Goal: Information Seeking & Learning: Learn about a topic

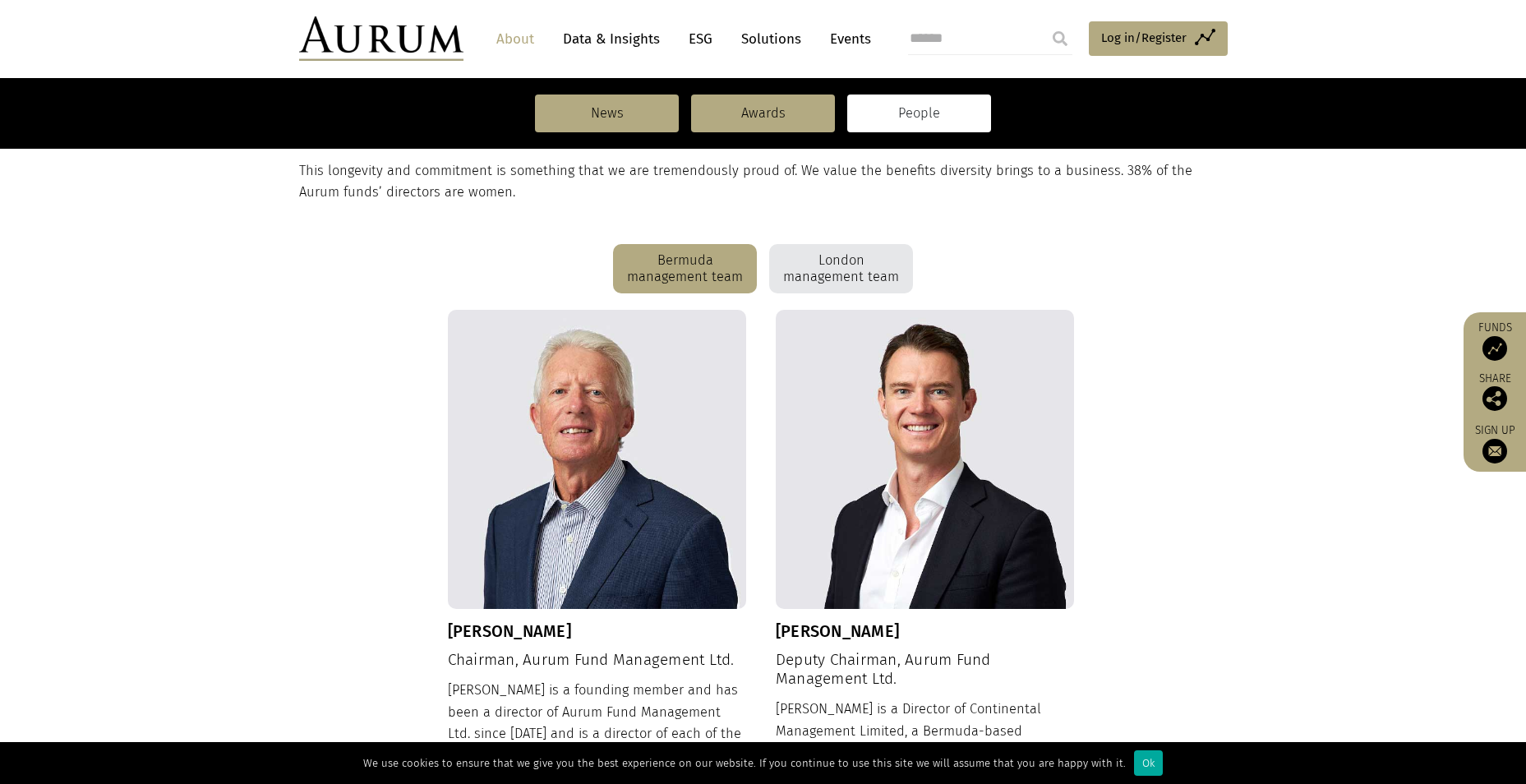
scroll to position [434, 0]
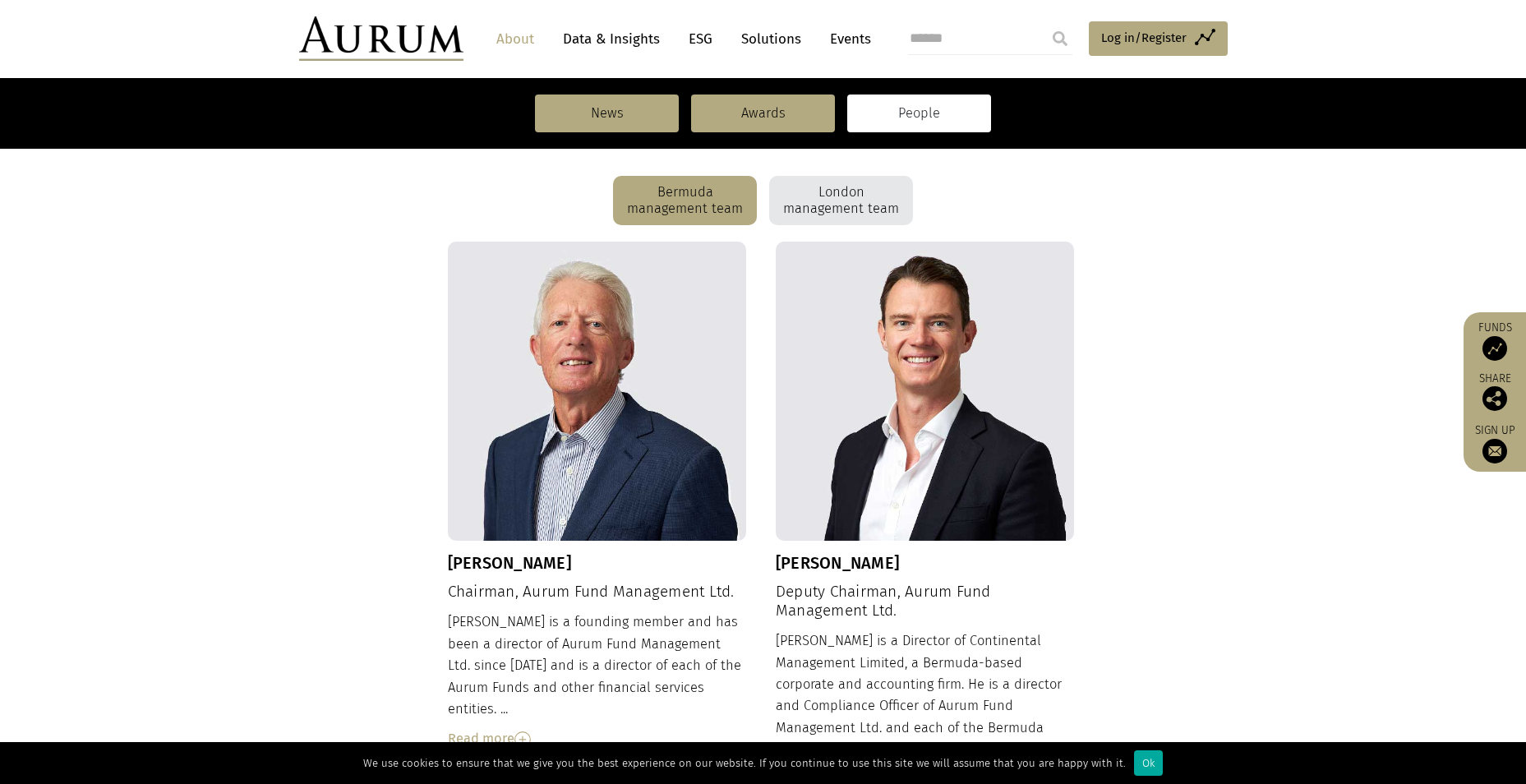
click at [812, 208] on div "London management team" at bounding box center [841, 201] width 144 height 50
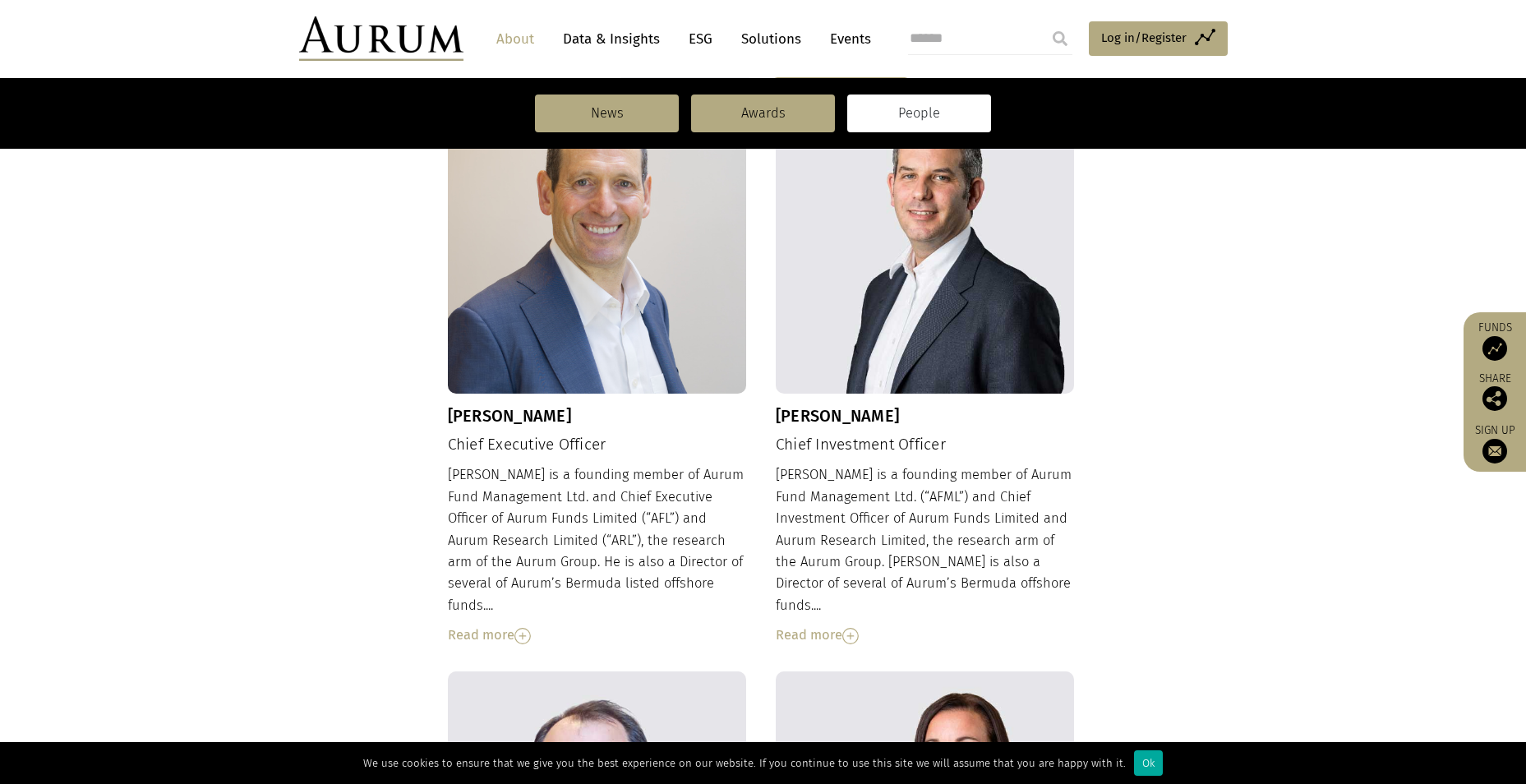
scroll to position [598, 0]
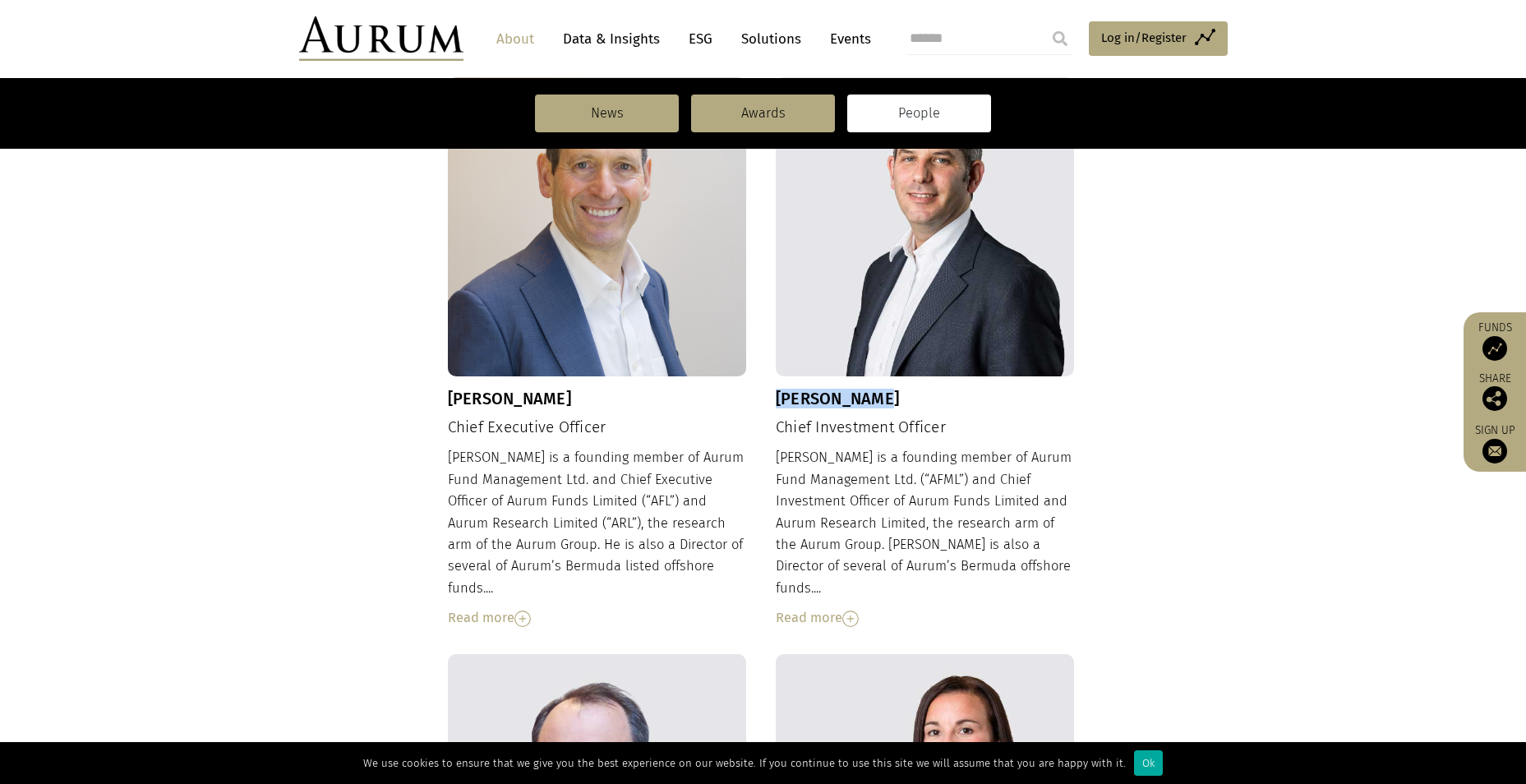
drag, startPoint x: 779, startPoint y: 400, endPoint x: 910, endPoint y: 408, distance: 131.2
click at [910, 408] on h3 "[PERSON_NAME]" at bounding box center [925, 399] width 299 height 20
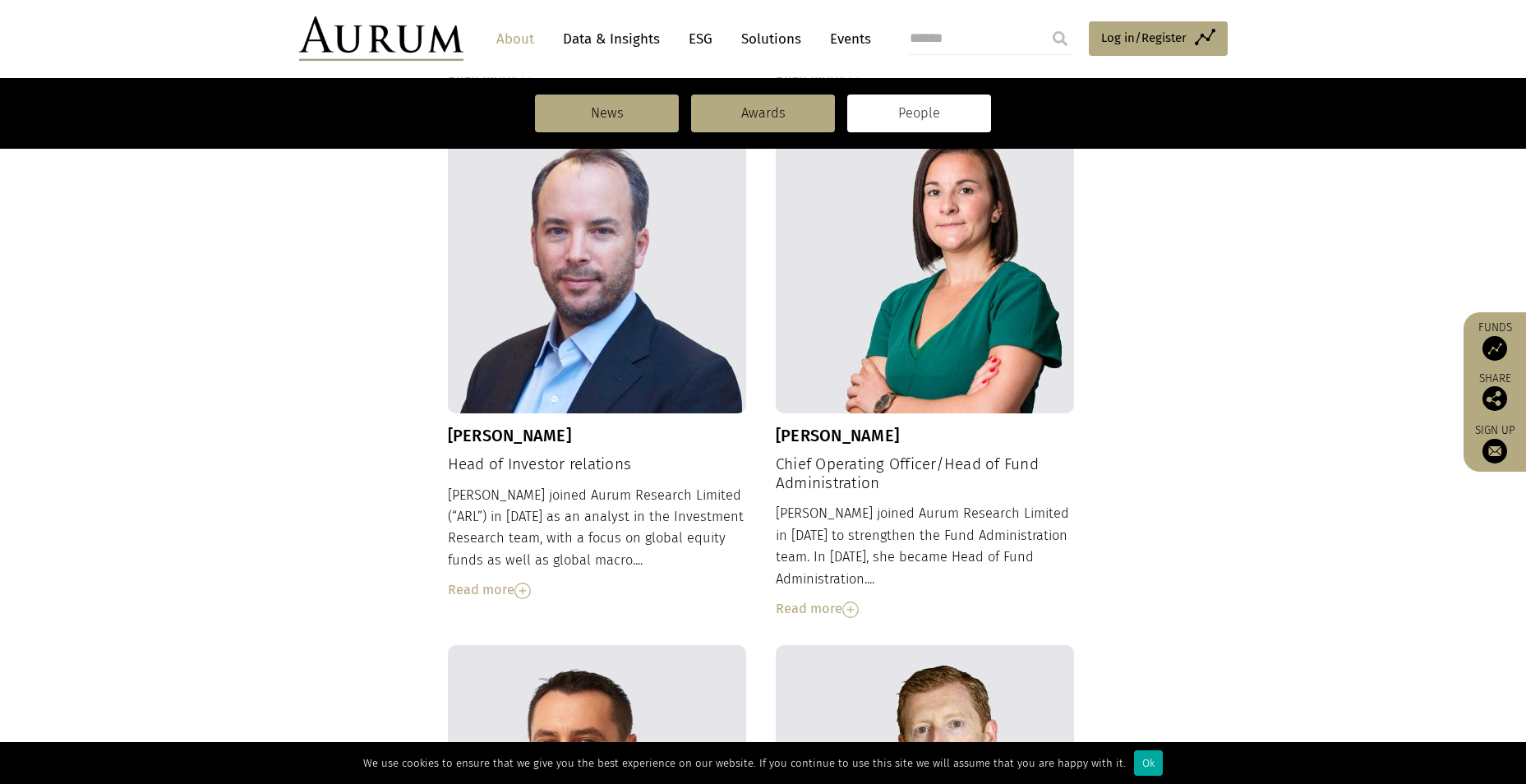
scroll to position [1174, 0]
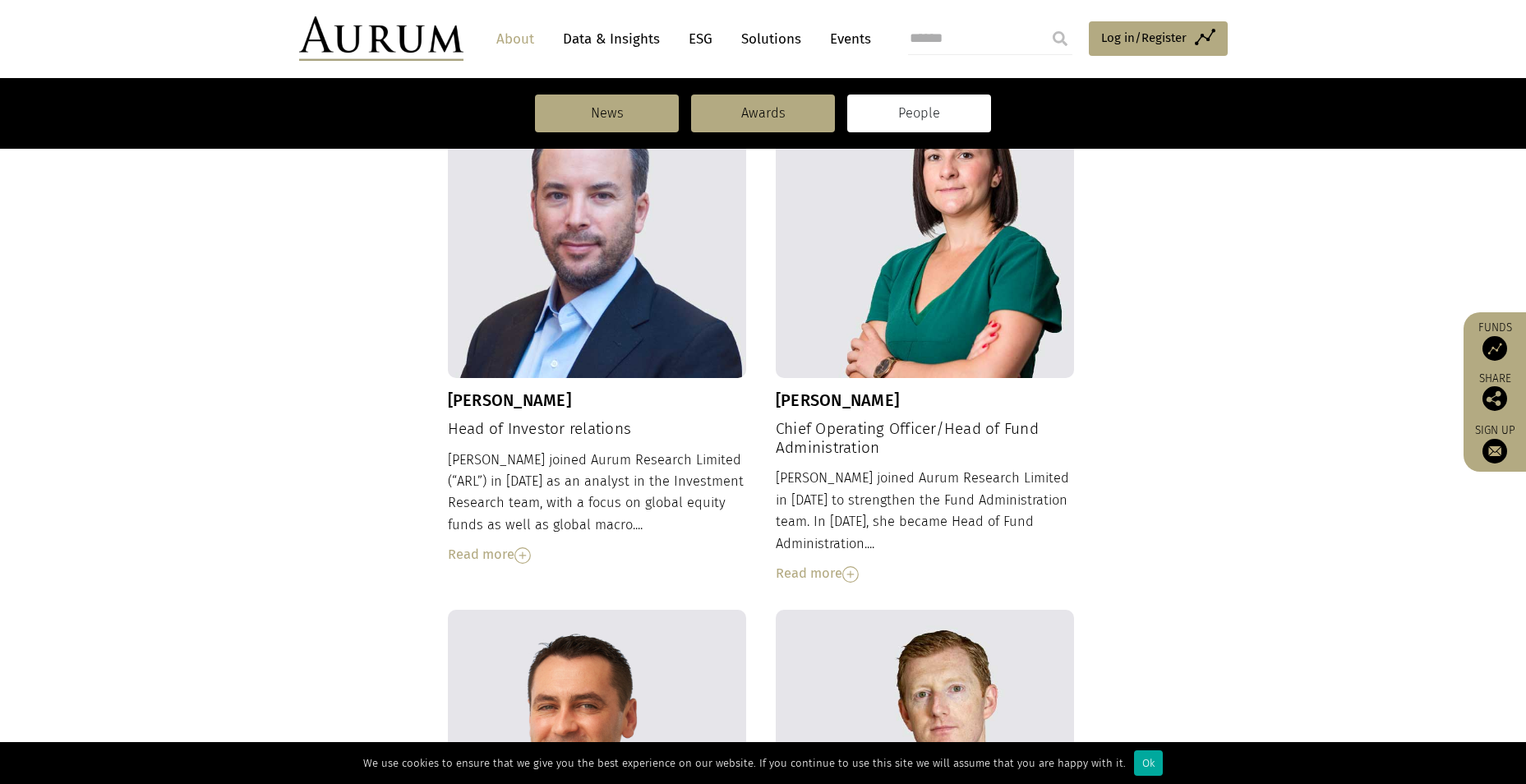
click at [533, 544] on div "Read more" at bounding box center [598, 555] width 299 height 21
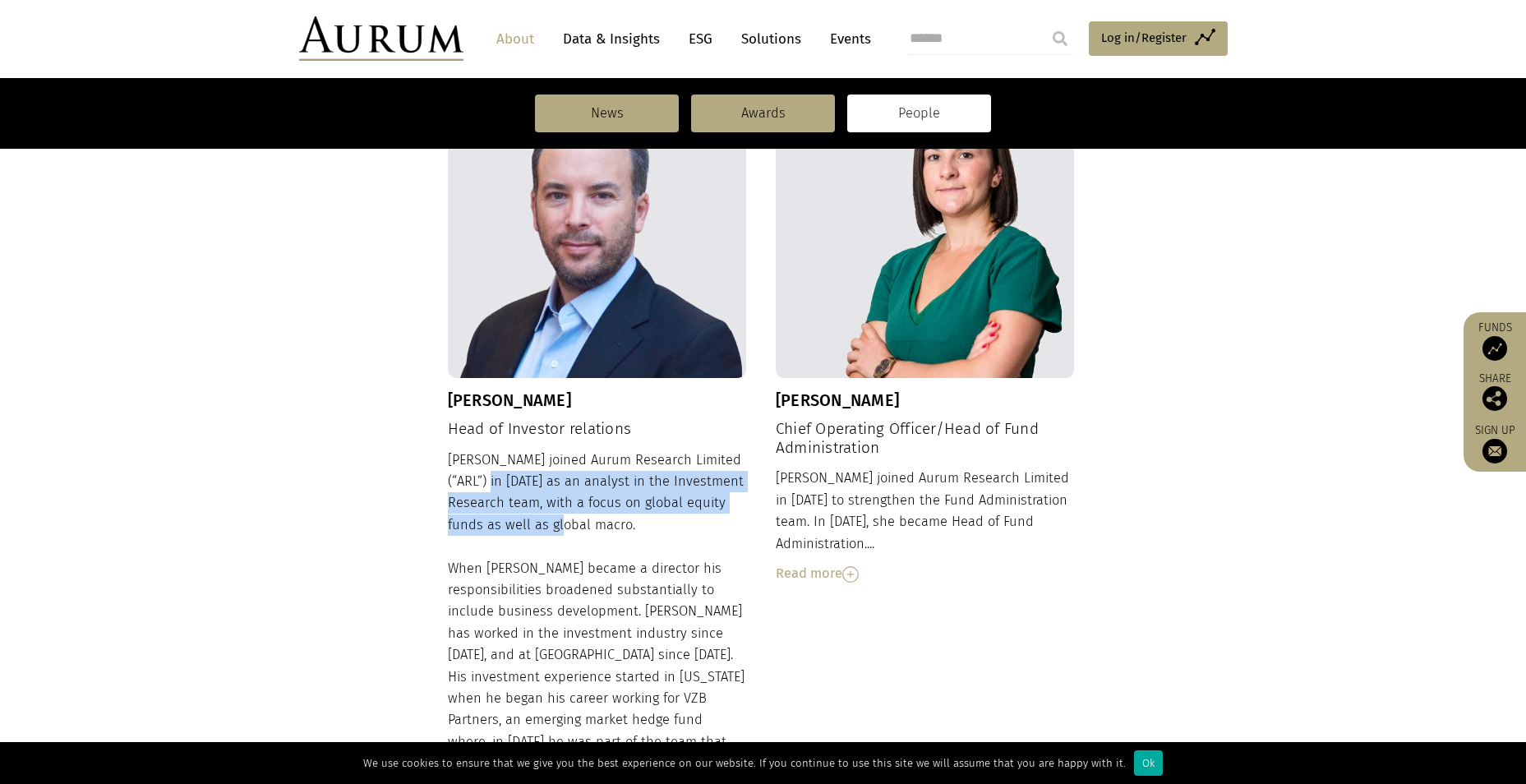
drag, startPoint x: 540, startPoint y: 508, endPoint x: 479, endPoint y: 470, distance: 71.9
click at [479, 470] on div "[PERSON_NAME] joined Aurum Research Limited (“ARL”) in [DATE] as an analyst in …" at bounding box center [598, 671] width 299 height 442
click at [658, 475] on div "[PERSON_NAME] joined Aurum Research Limited (“ARL”) in [DATE] as an analyst in …" at bounding box center [598, 671] width 299 height 442
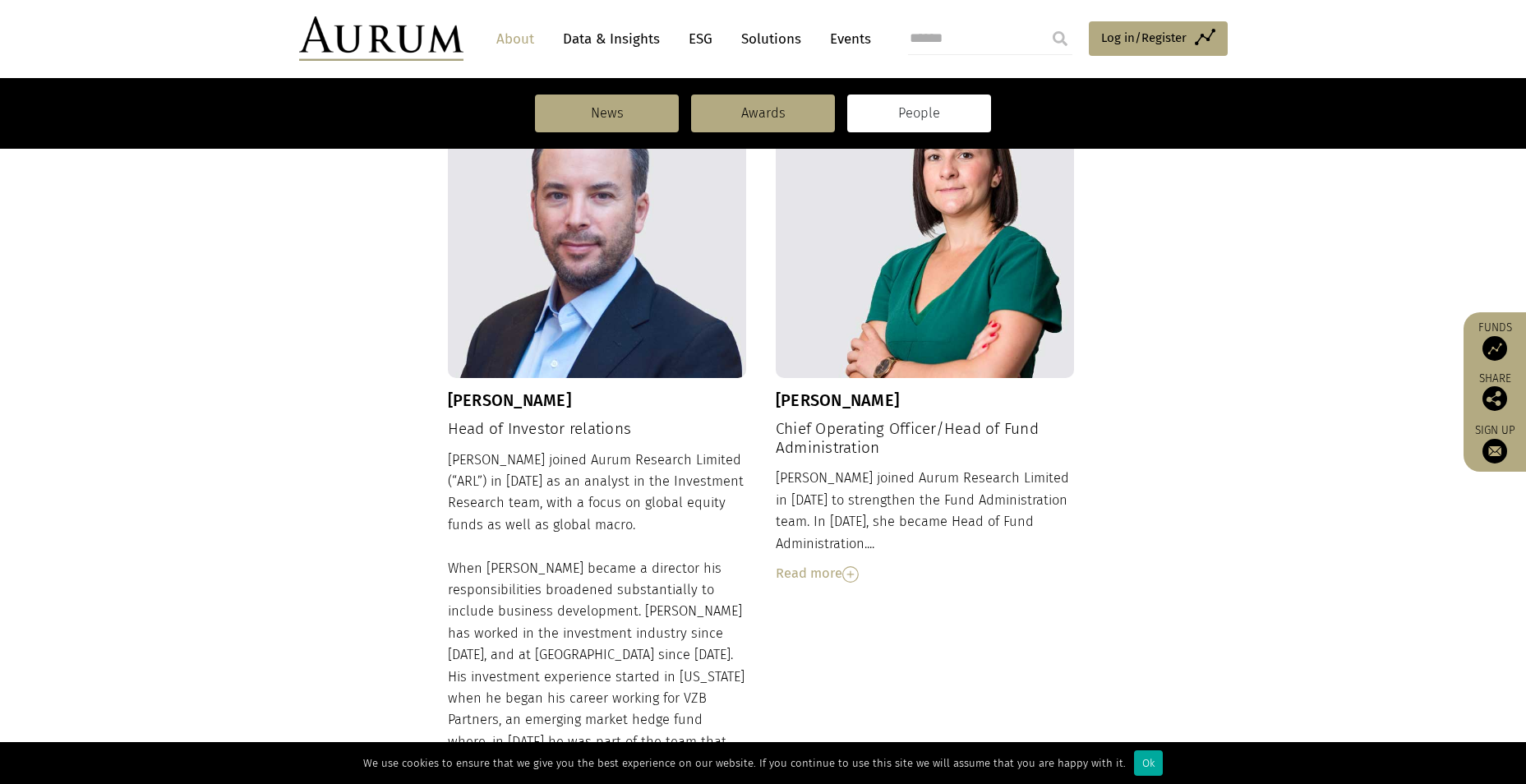
click at [851, 566] on img at bounding box center [851, 574] width 17 height 17
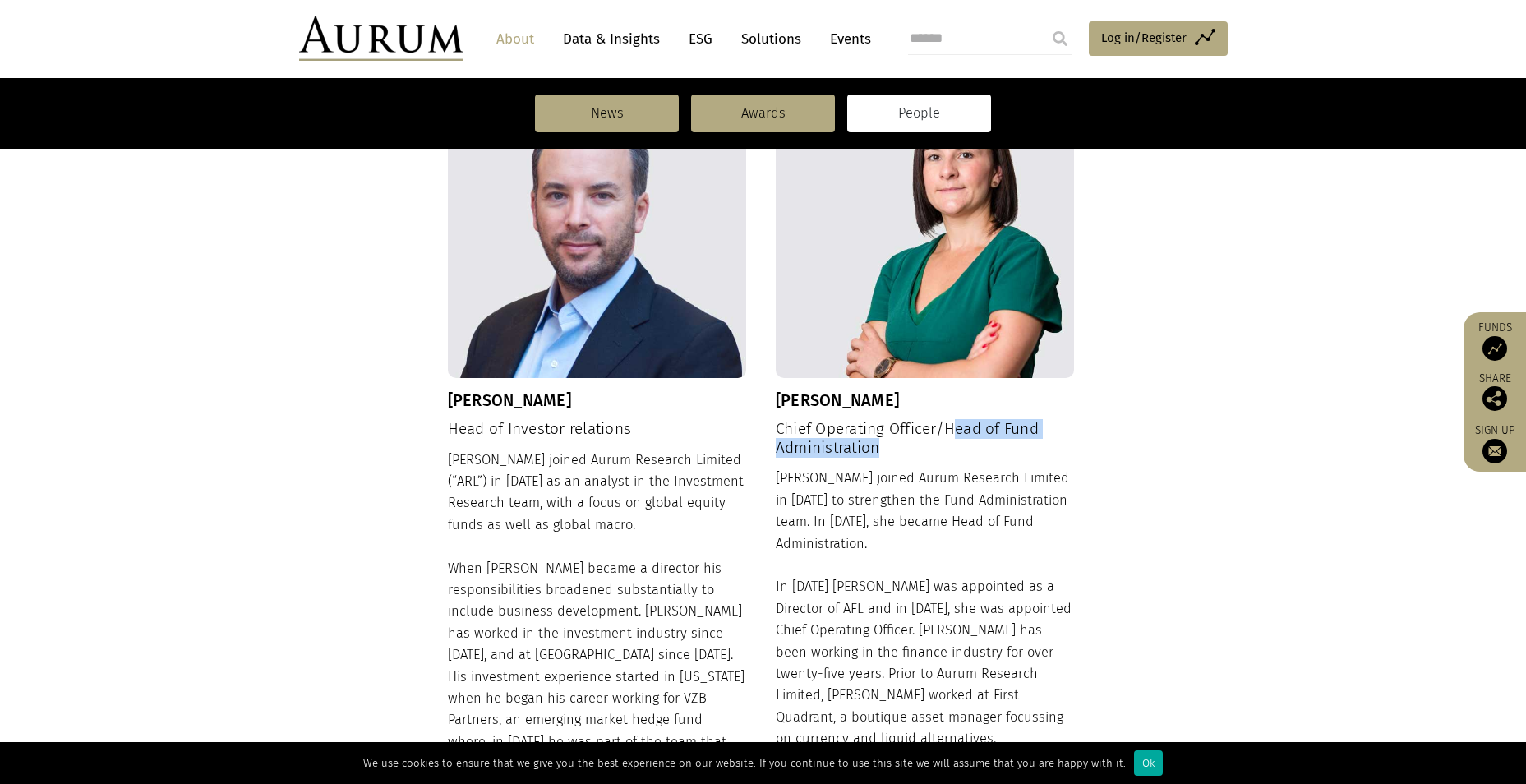
drag, startPoint x: 952, startPoint y: 407, endPoint x: 879, endPoint y: 434, distance: 77.8
click at [879, 434] on h4 "Chief Operating Officer/Head of Fund Administration" at bounding box center [925, 439] width 299 height 38
drag, startPoint x: 879, startPoint y: 434, endPoint x: 976, endPoint y: 499, distance: 116.8
click at [976, 499] on div "[PERSON_NAME] joined Aurum Research Limited in [DATE] to strengthen the Fund Ad…" at bounding box center [925, 678] width 299 height 420
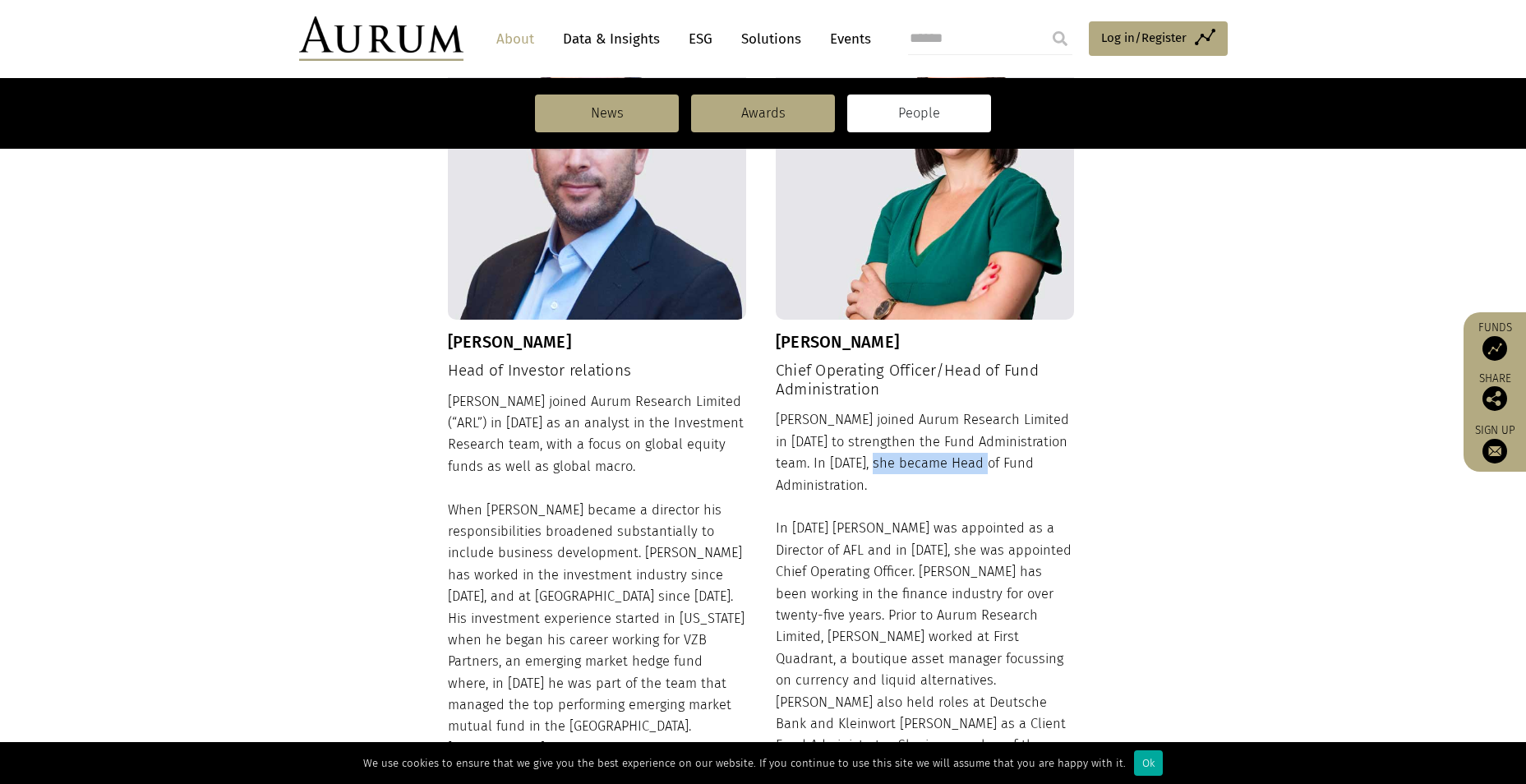
scroll to position [1338, 0]
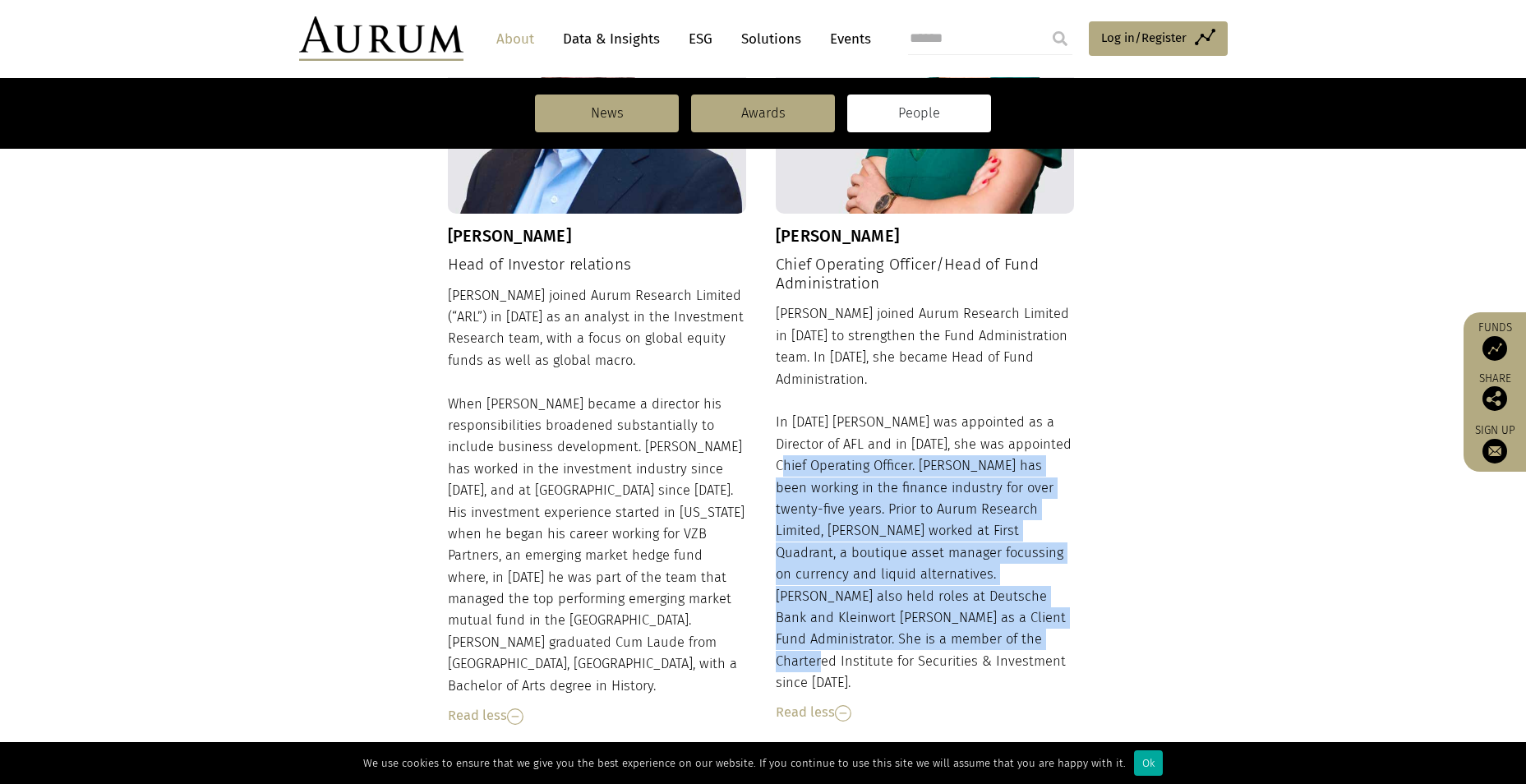
drag, startPoint x: 933, startPoint y: 588, endPoint x: 810, endPoint y: 413, distance: 213.9
click at [810, 413] on div "[PERSON_NAME] joined Aurum Research Limited in [DATE] to strengthen the Fund Ad…" at bounding box center [925, 512] width 299 height 420
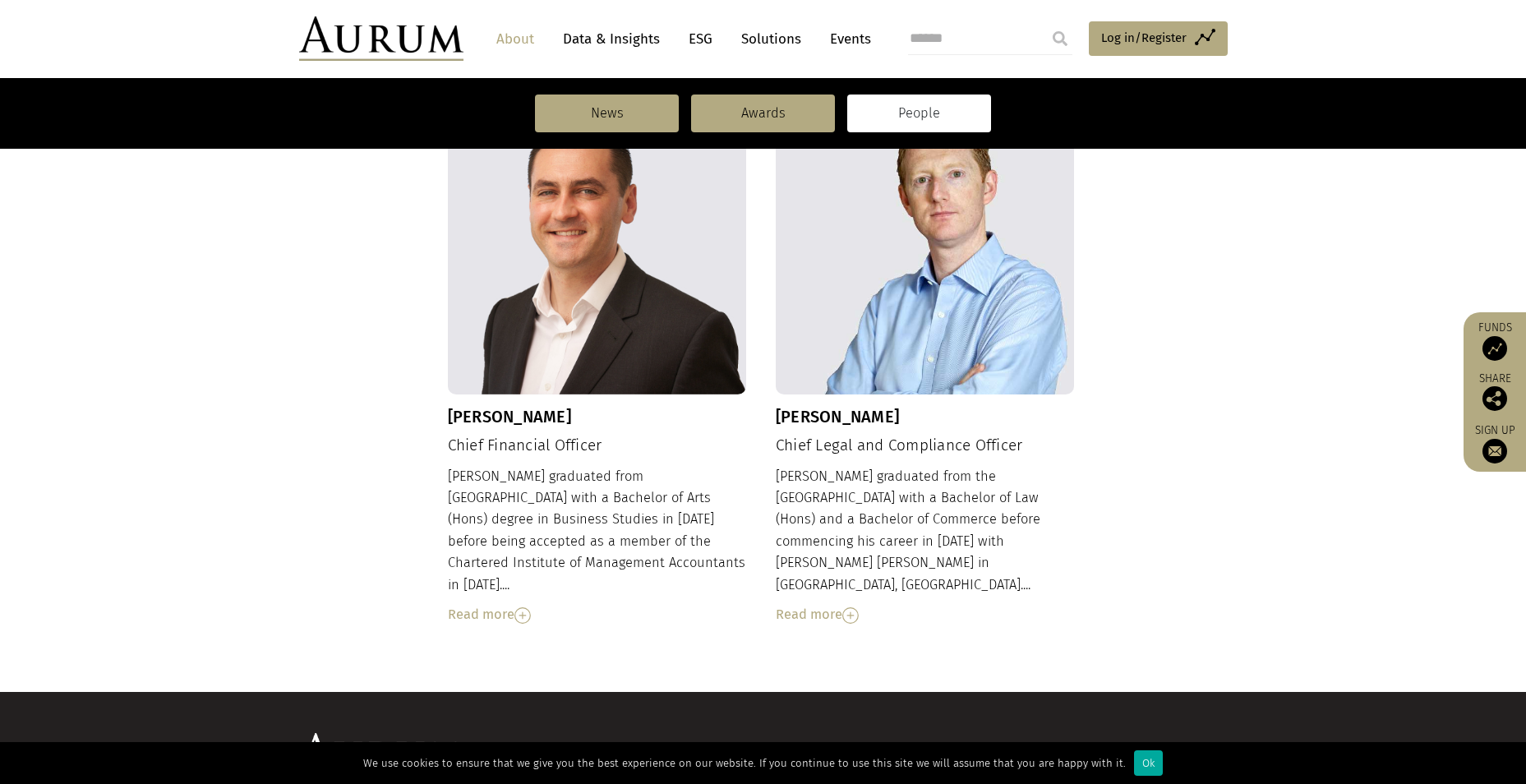
scroll to position [1995, 0]
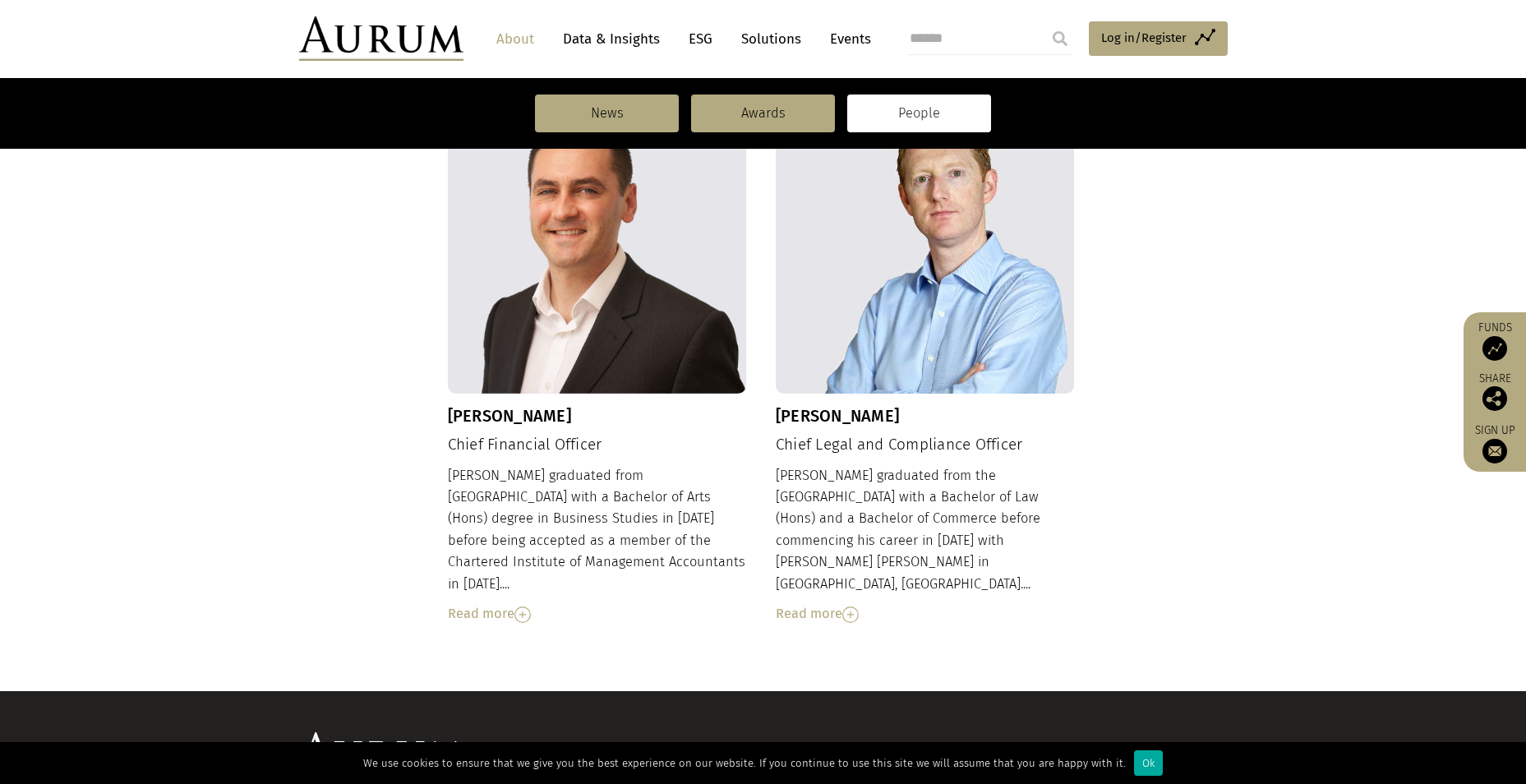
click at [853, 607] on img at bounding box center [851, 615] width 17 height 17
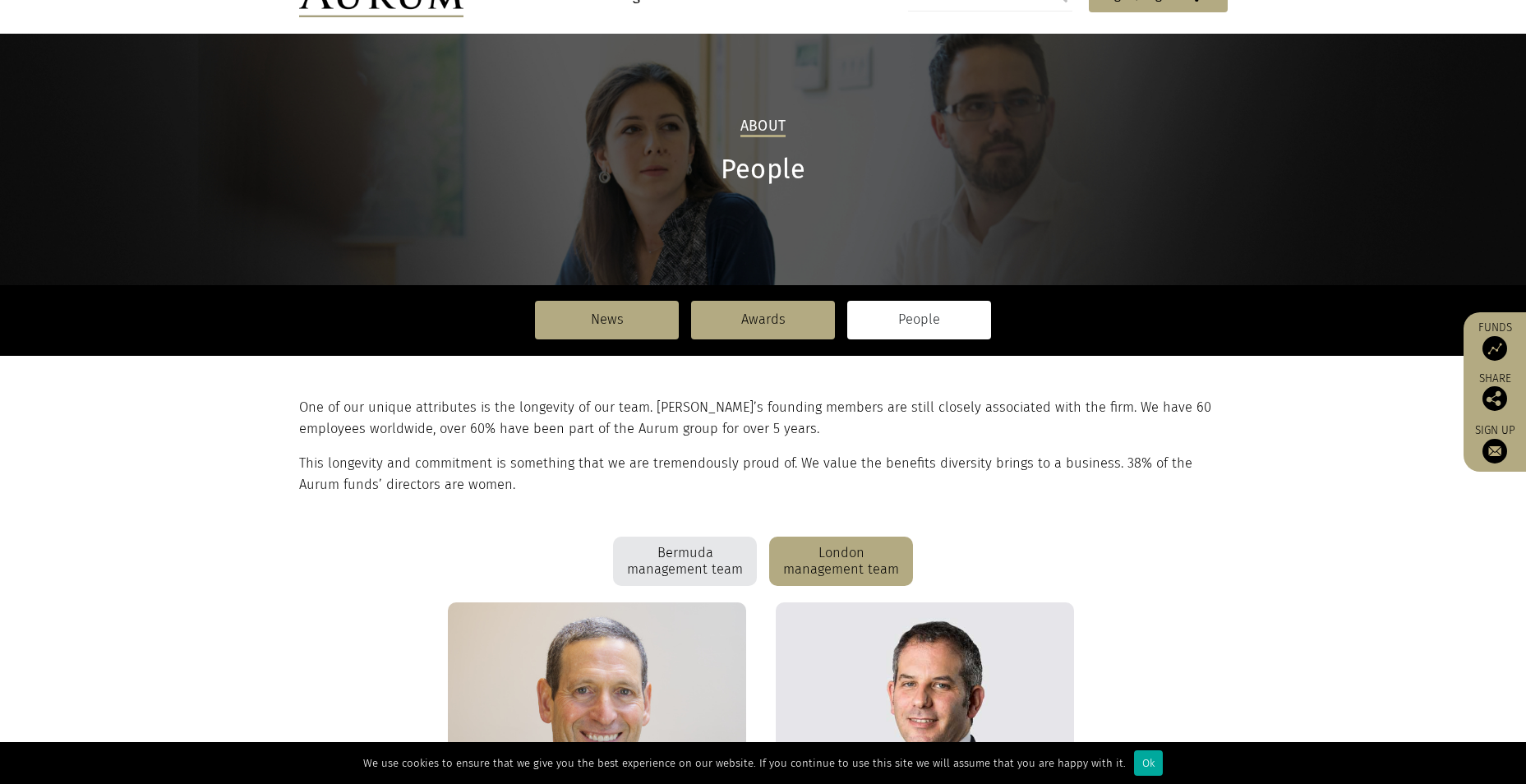
scroll to position [0, 0]
